Goal: Task Accomplishment & Management: Manage account settings

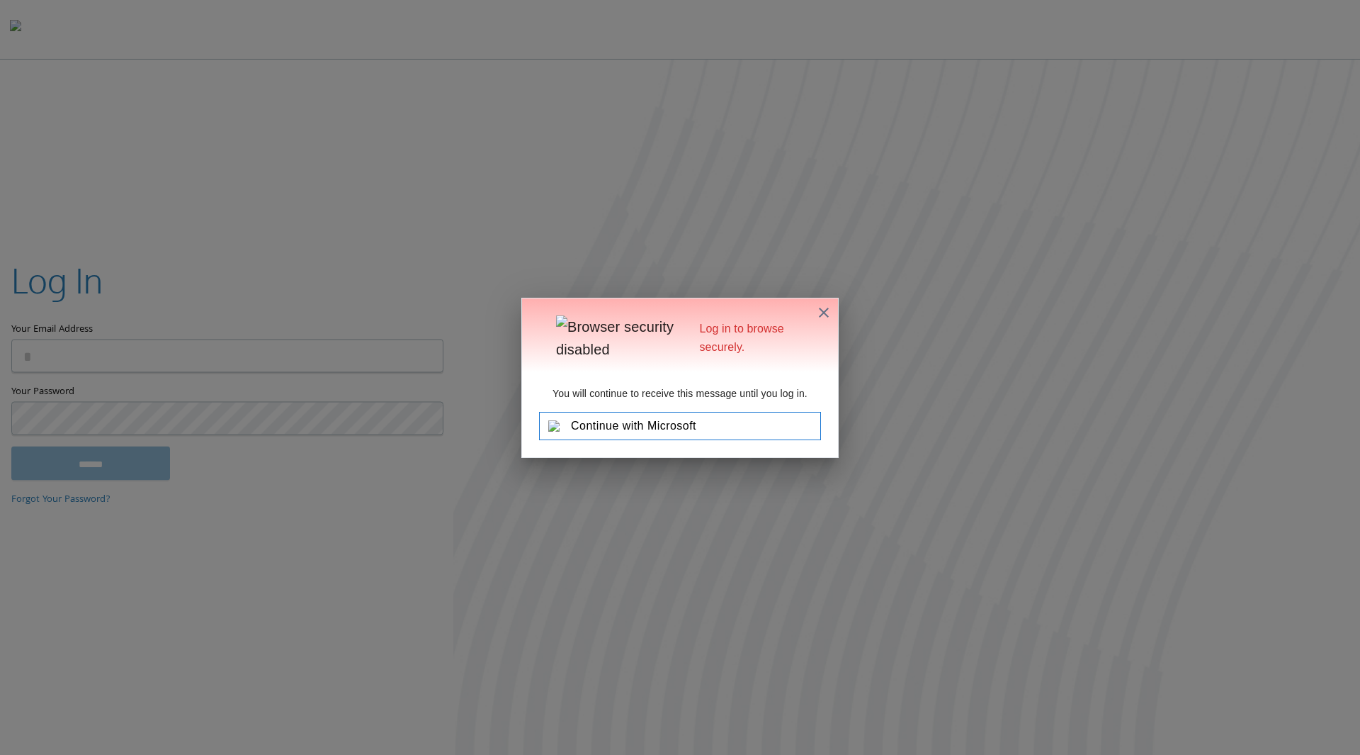
click at [696, 419] on button "Continue with Microsoft" at bounding box center [680, 426] width 282 height 28
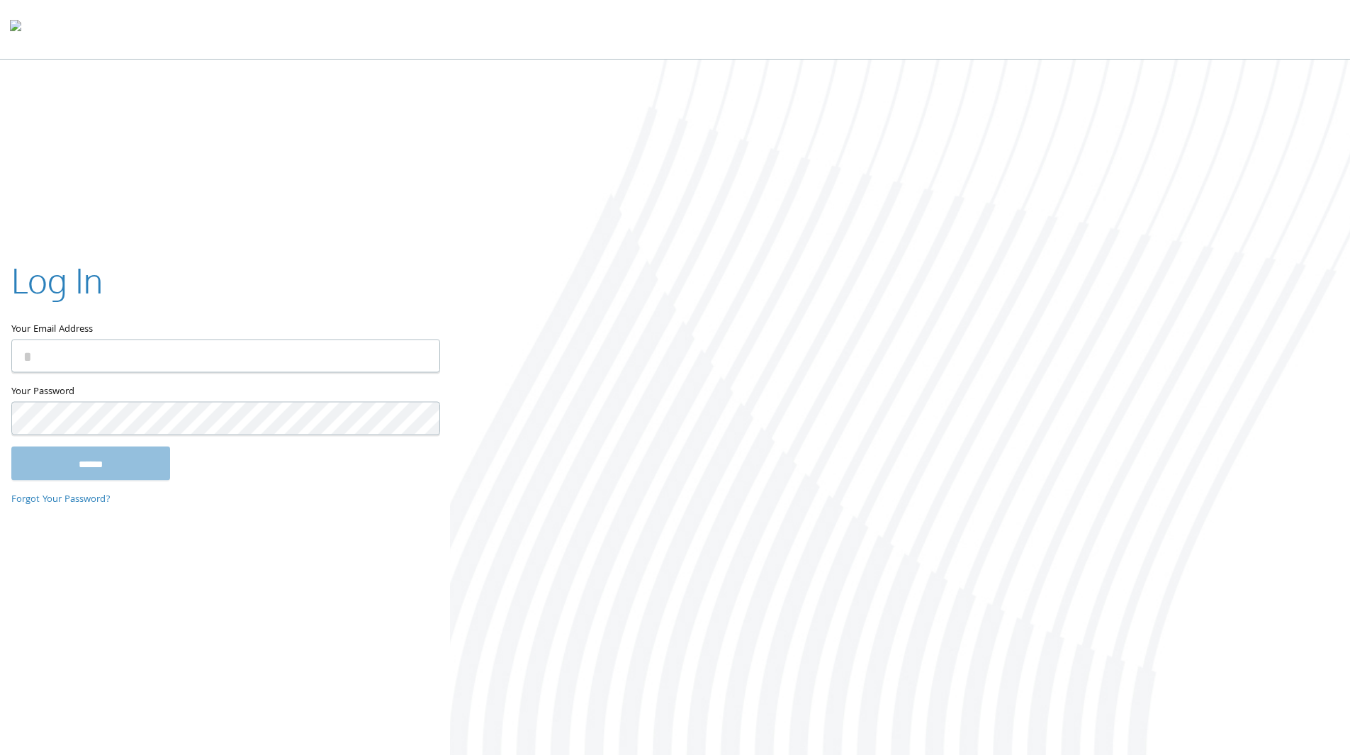
click at [278, 354] on input "Your Email Address" at bounding box center [225, 355] width 429 height 33
click at [429, 350] on input "Your Email Address" at bounding box center [225, 355] width 429 height 33
click at [0, 754] on com-1password-button at bounding box center [0, 757] width 0 height 0
type input "**********"
click at [0, 754] on com-1password-button at bounding box center [0, 757] width 0 height 0
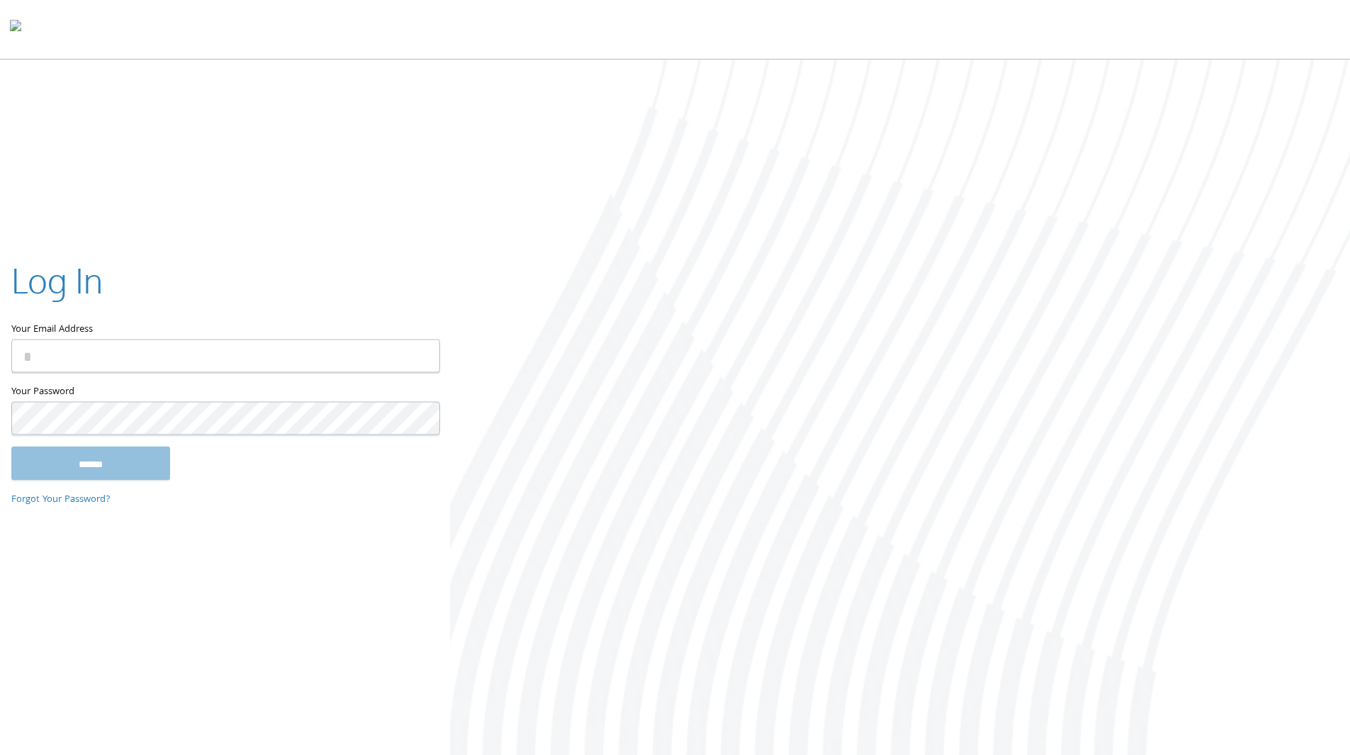
click at [164, 360] on input "Your Email Address" at bounding box center [225, 355] width 429 height 33
click at [146, 360] on input "Your Email Address" at bounding box center [225, 355] width 429 height 33
click at [0, 754] on com-1password-button at bounding box center [0, 757] width 0 height 0
click at [376, 354] on input "Your Email Address" at bounding box center [225, 355] width 429 height 33
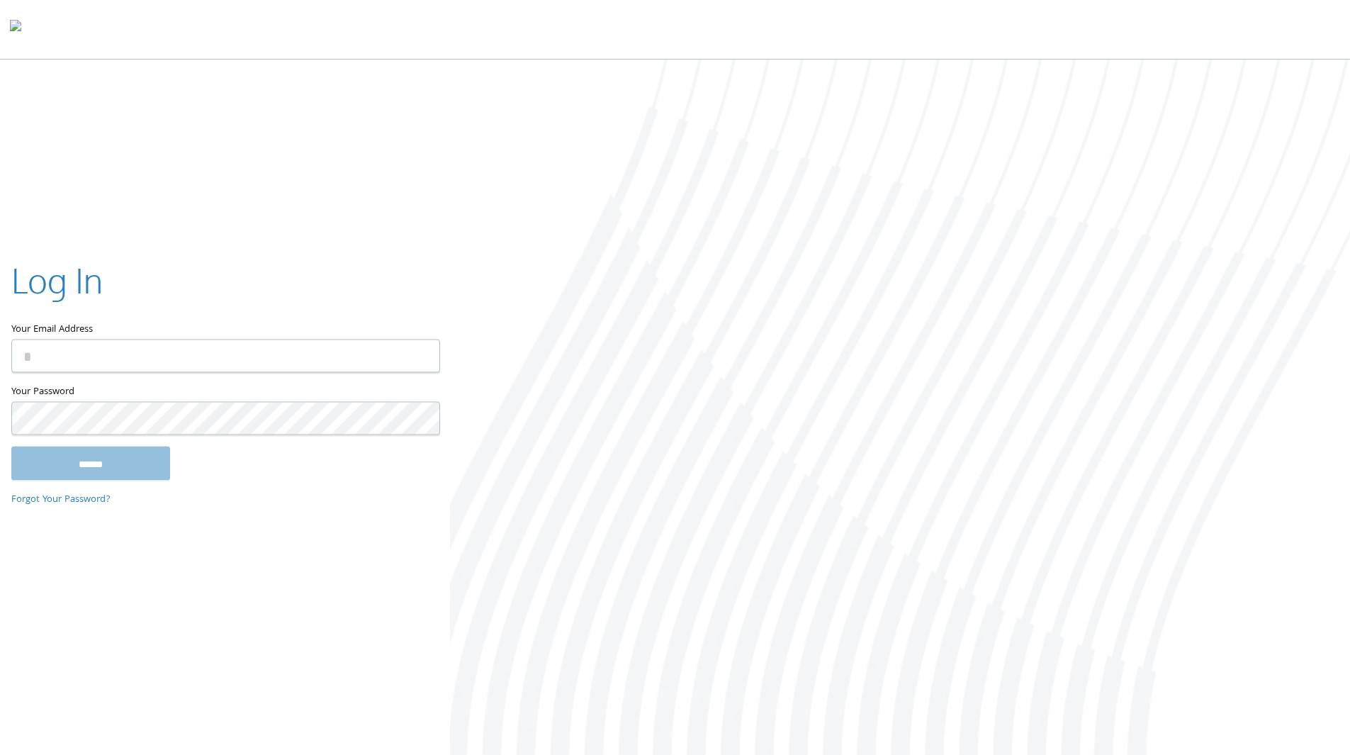
click at [0, 754] on com-1password-button at bounding box center [0, 757] width 0 height 0
click at [385, 361] on input "Your Email Address" at bounding box center [225, 355] width 429 height 33
type input "**********"
